Goal: Communication & Community: Share content

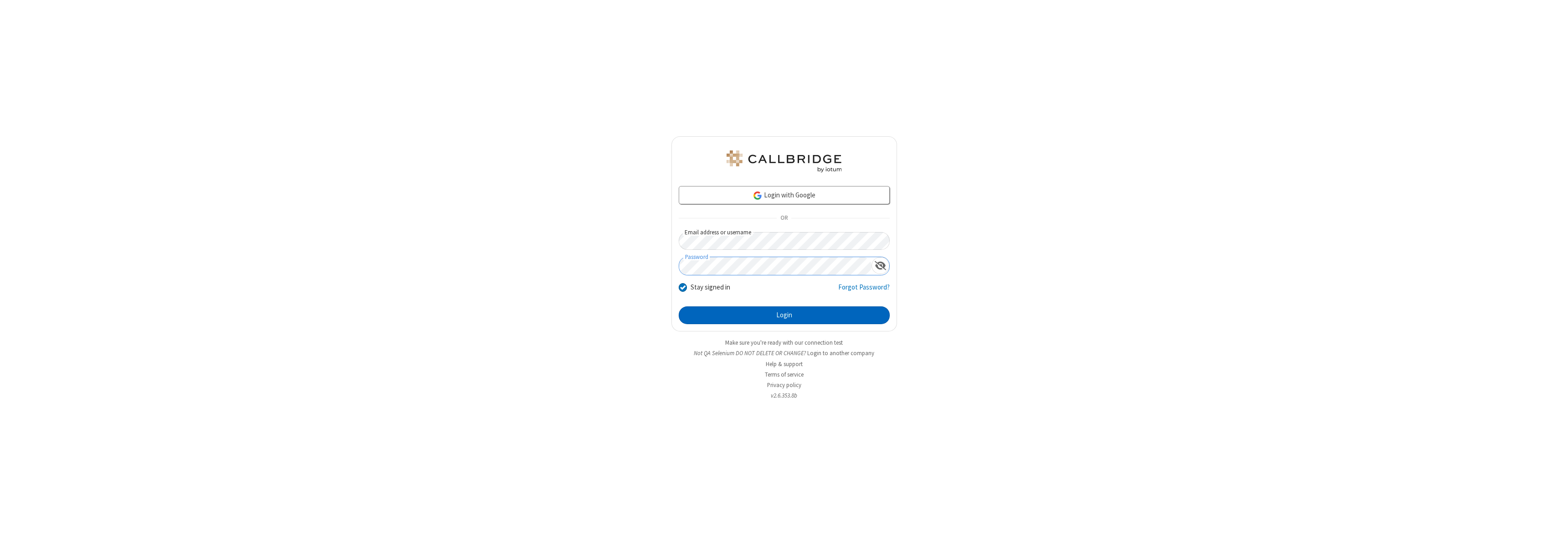
click at [784, 315] on button "Login" at bounding box center [784, 315] width 211 height 18
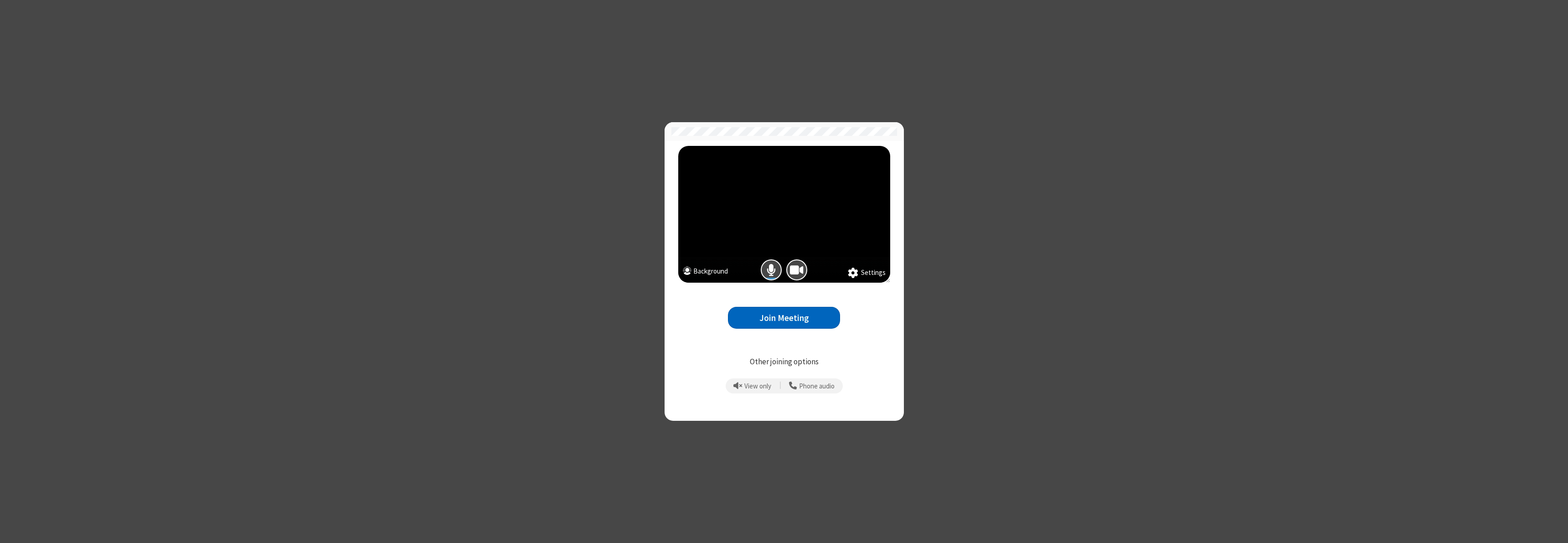
click at [784, 318] on button "Join Meeting" at bounding box center [784, 318] width 112 height 23
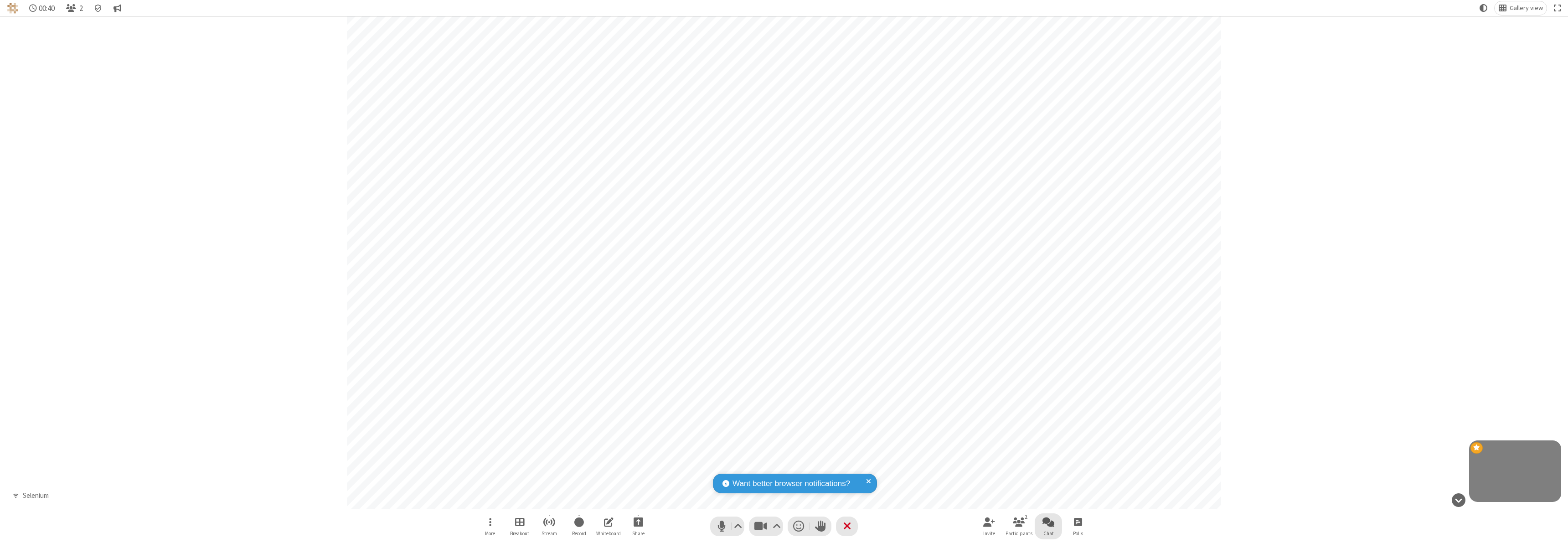
click at [1048, 522] on span "Open chat" at bounding box center [1048, 522] width 12 height 12
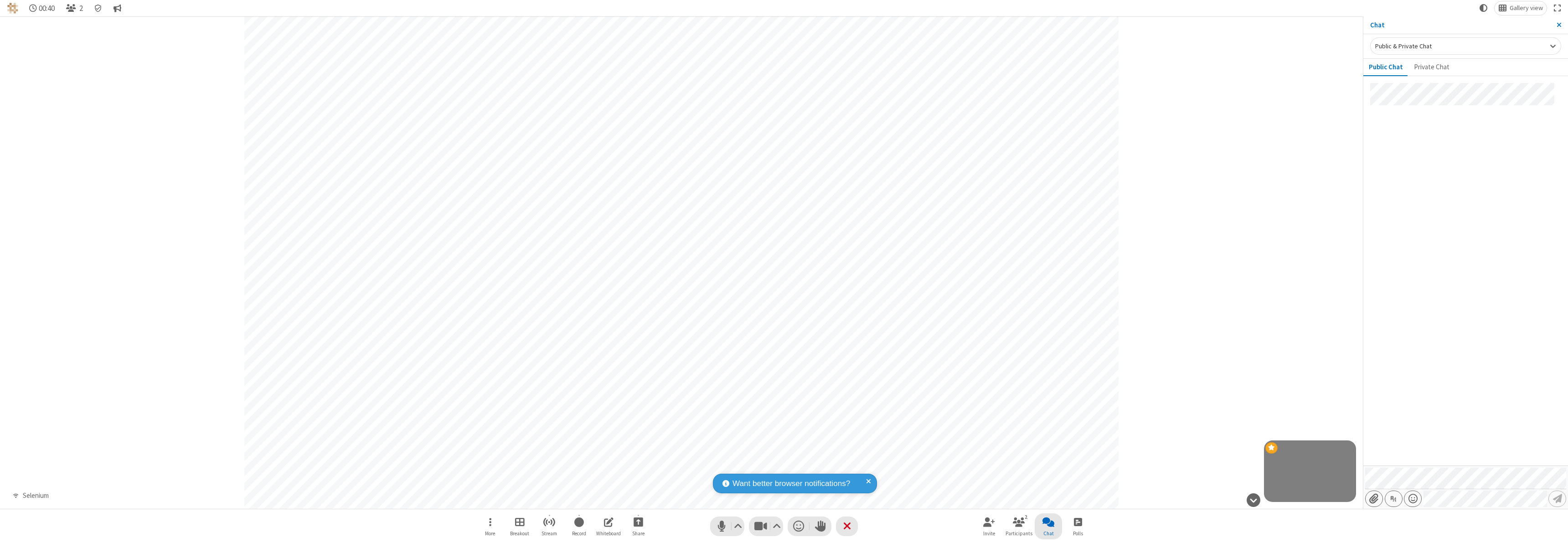
type input "C:\fakepath\doc_test.docx"
